Goal: Learn about a topic: Learn about a topic

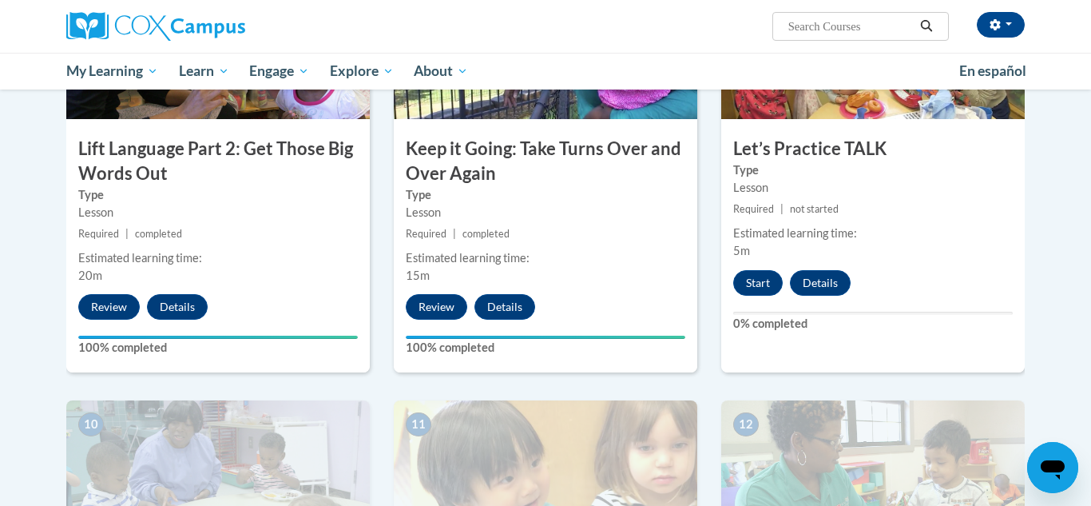
scroll to position [1316, 0]
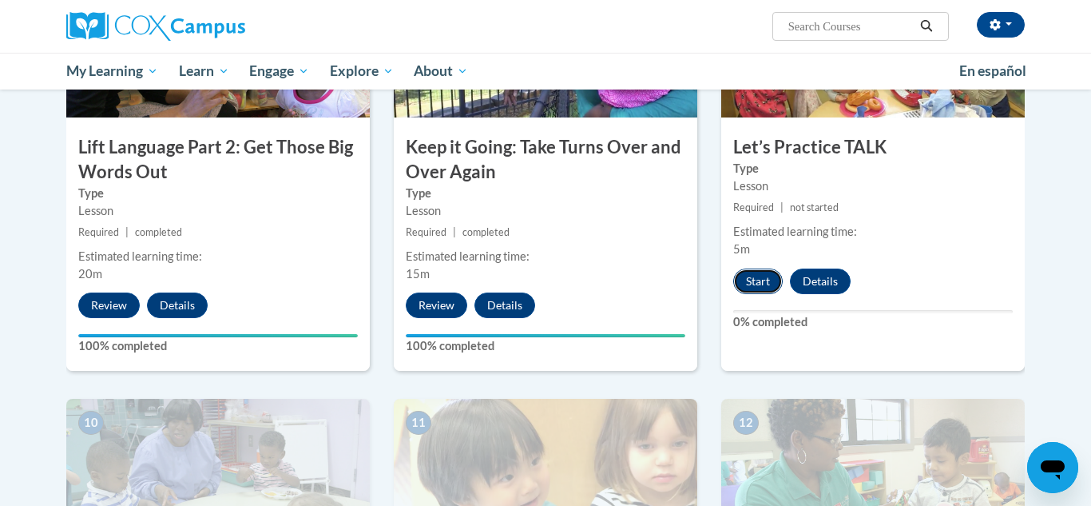
click at [755, 276] on button "Start" at bounding box center [758, 281] width 50 height 26
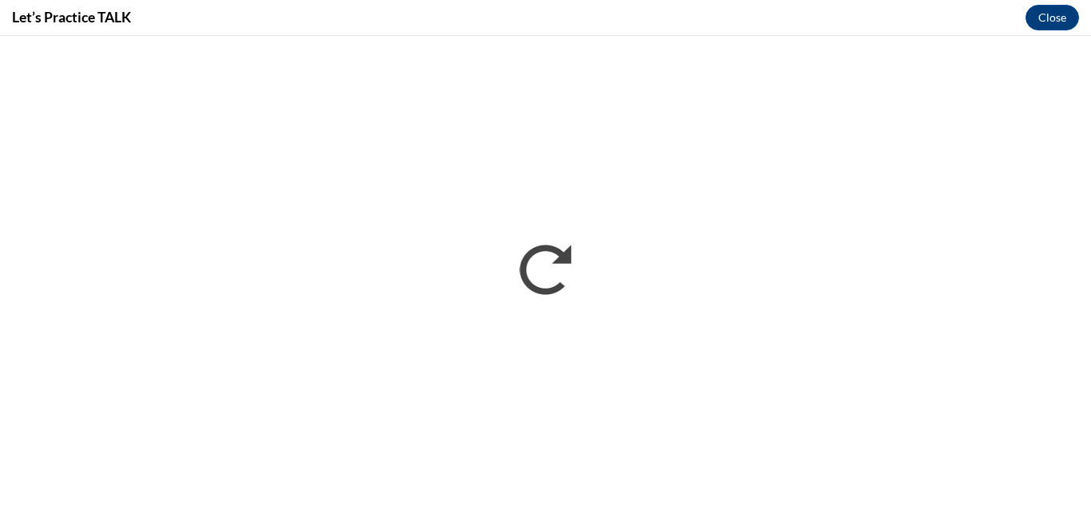
scroll to position [0, 0]
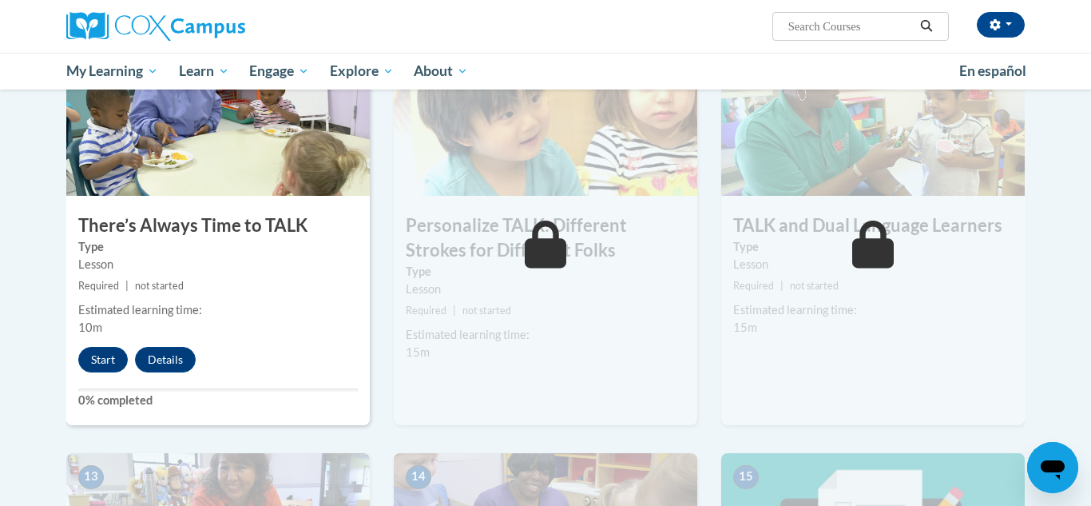
scroll to position [1687, 0]
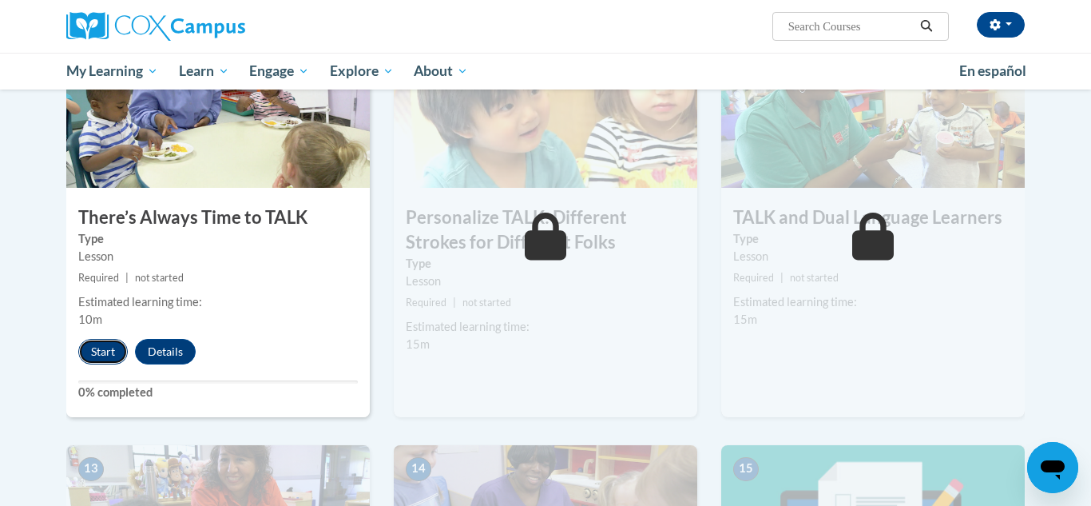
click at [89, 355] on button "Start" at bounding box center [103, 352] width 50 height 26
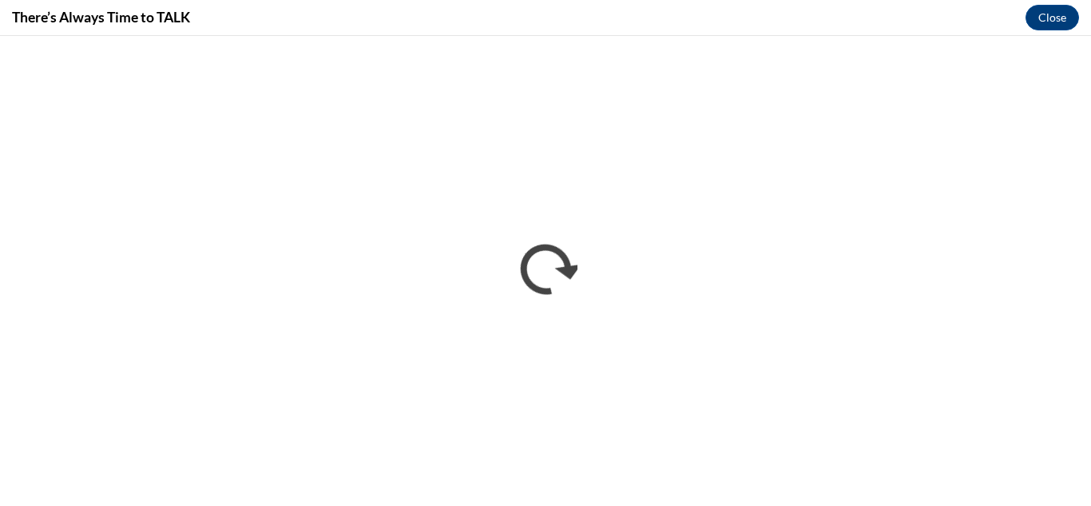
scroll to position [0, 0]
